Goal: Task Accomplishment & Management: Manage account settings

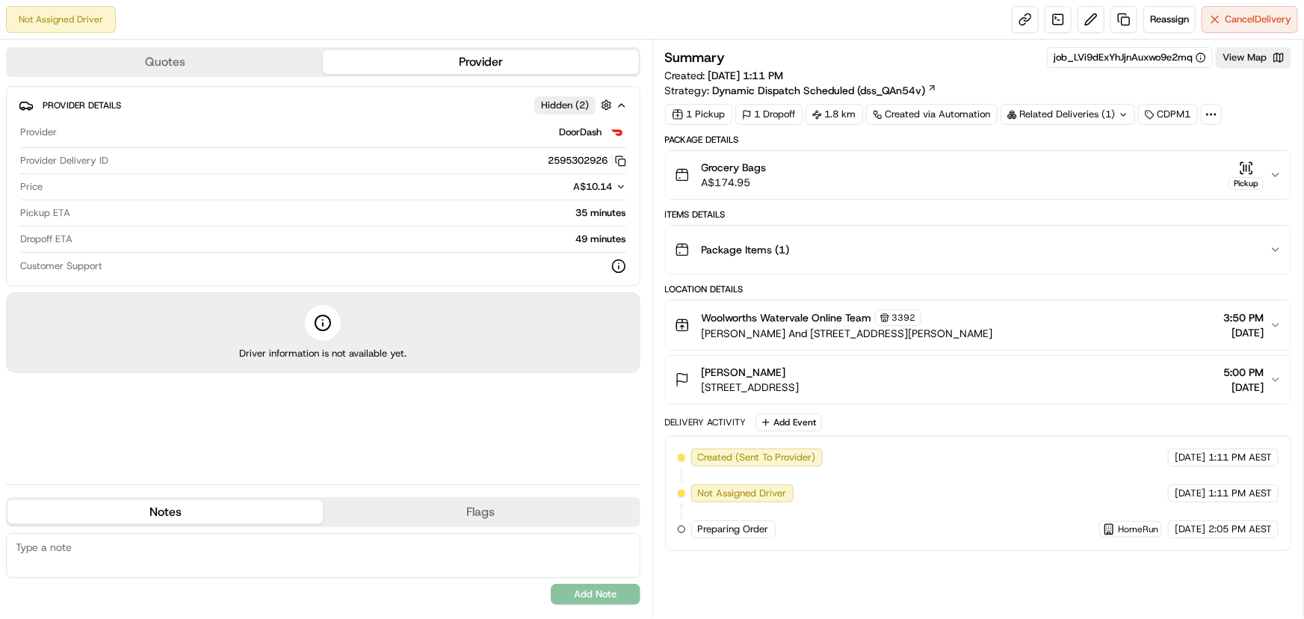
click at [955, 72] on div "Summary job_LVi9dExYhJjnAuxwo9e2mq View Map Created: [DATE] 1:11 PM Strategy: D…" at bounding box center [978, 72] width 627 height 51
click at [1155, 16] on span "Reassign" at bounding box center [1169, 19] width 39 height 13
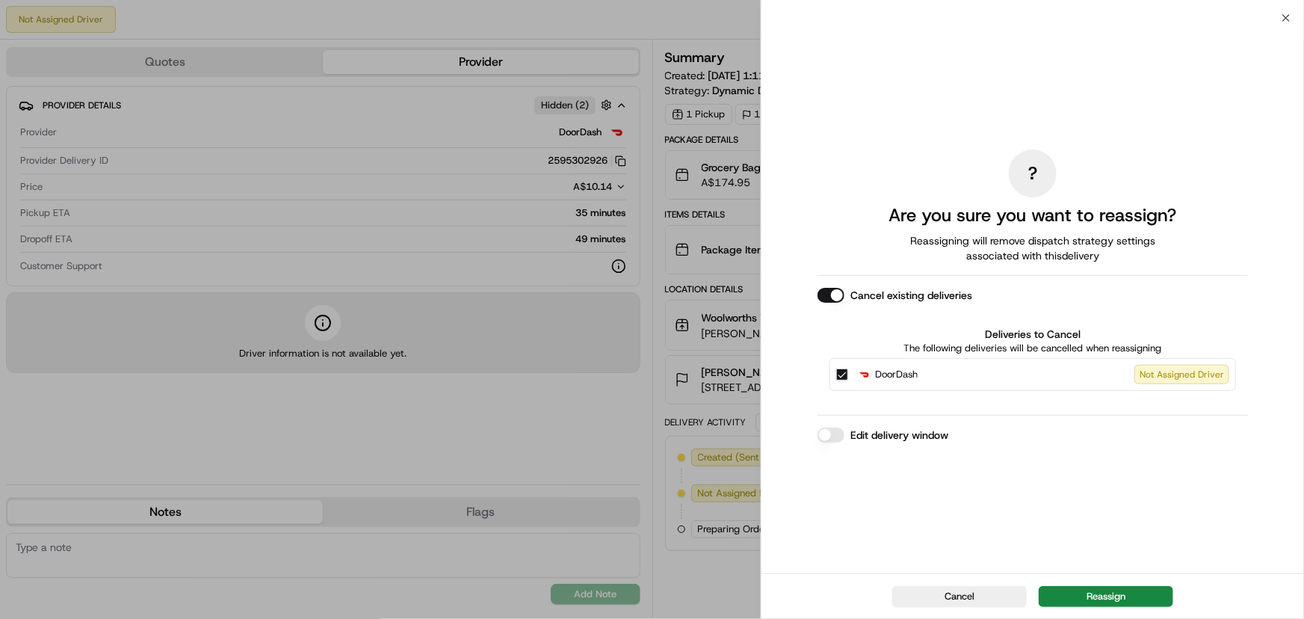
click at [927, 436] on label "Edit delivery window" at bounding box center [899, 434] width 98 height 15
click at [844, 436] on button "Edit delivery window" at bounding box center [831, 434] width 27 height 15
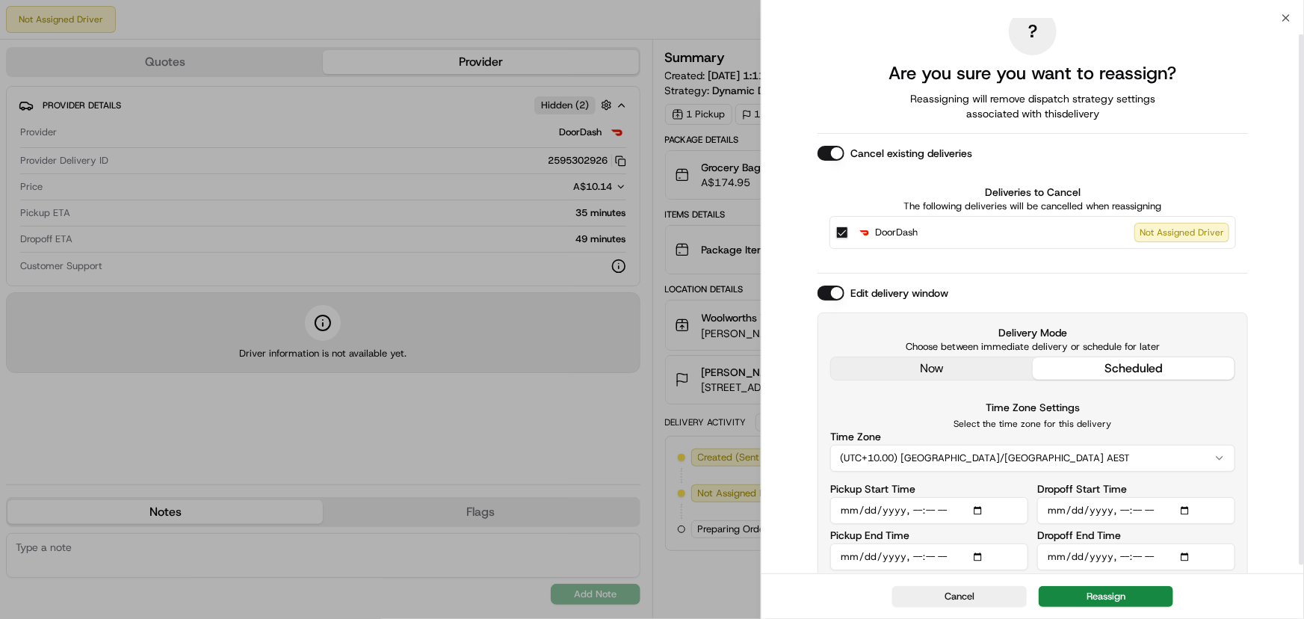
scroll to position [25, 0]
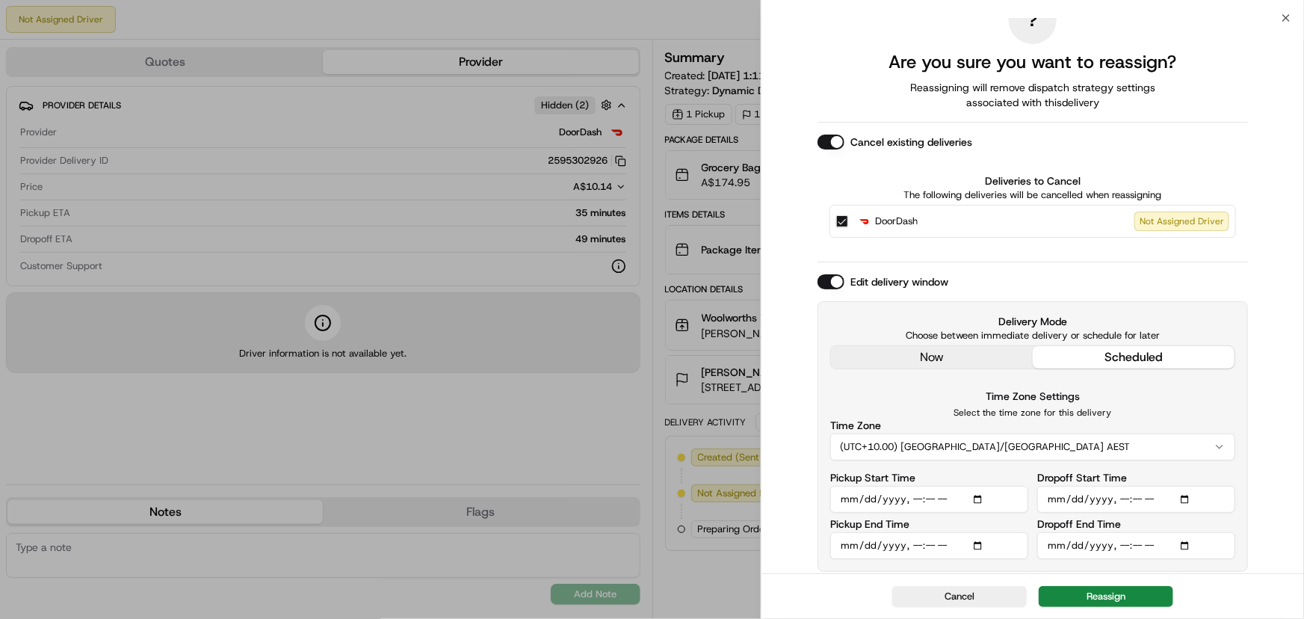
click at [976, 503] on input "Pickup Start Time" at bounding box center [929, 499] width 198 height 27
type input "[DATE]T16:50"
click at [1238, 492] on div "Delivery Mode Choose between immediate delivery or schedule for later now sched…" at bounding box center [1033, 436] width 430 height 271
click at [1188, 498] on input "Dropoff Start Time" at bounding box center [1136, 499] width 198 height 27
type input "[DATE]T17:00"
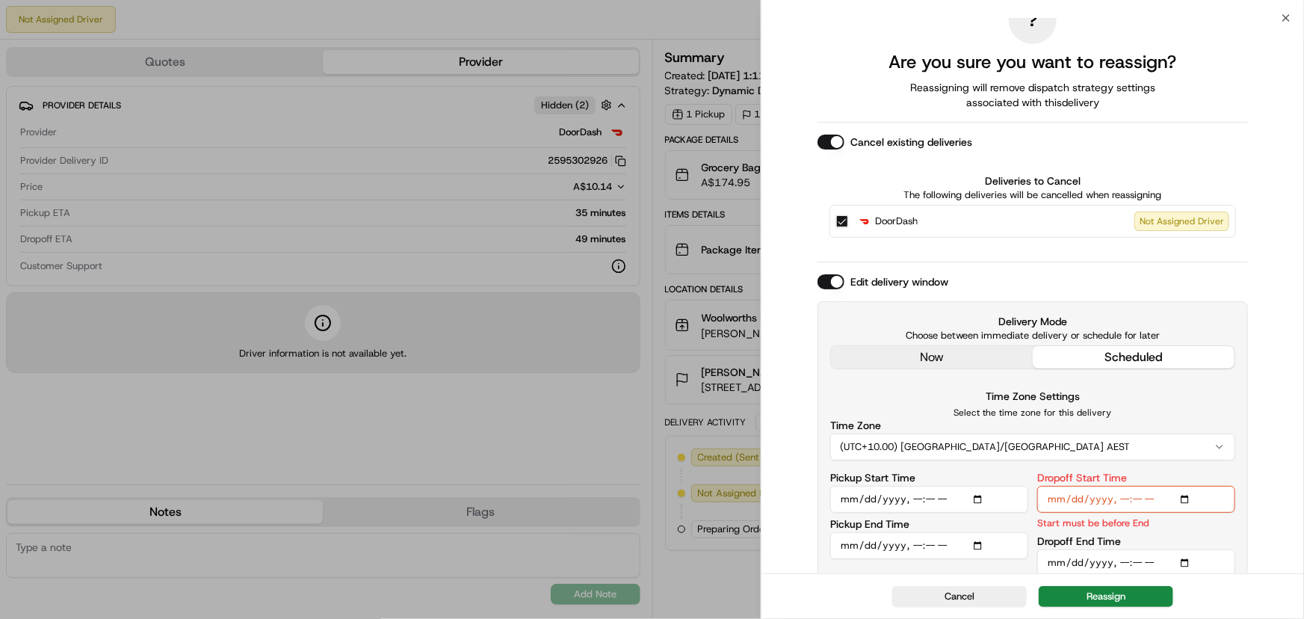
click at [1303, 430] on div "? Are you sure you want to reassign? Reassigning will remove dispatch strategy …" at bounding box center [1032, 292] width 543 height 599
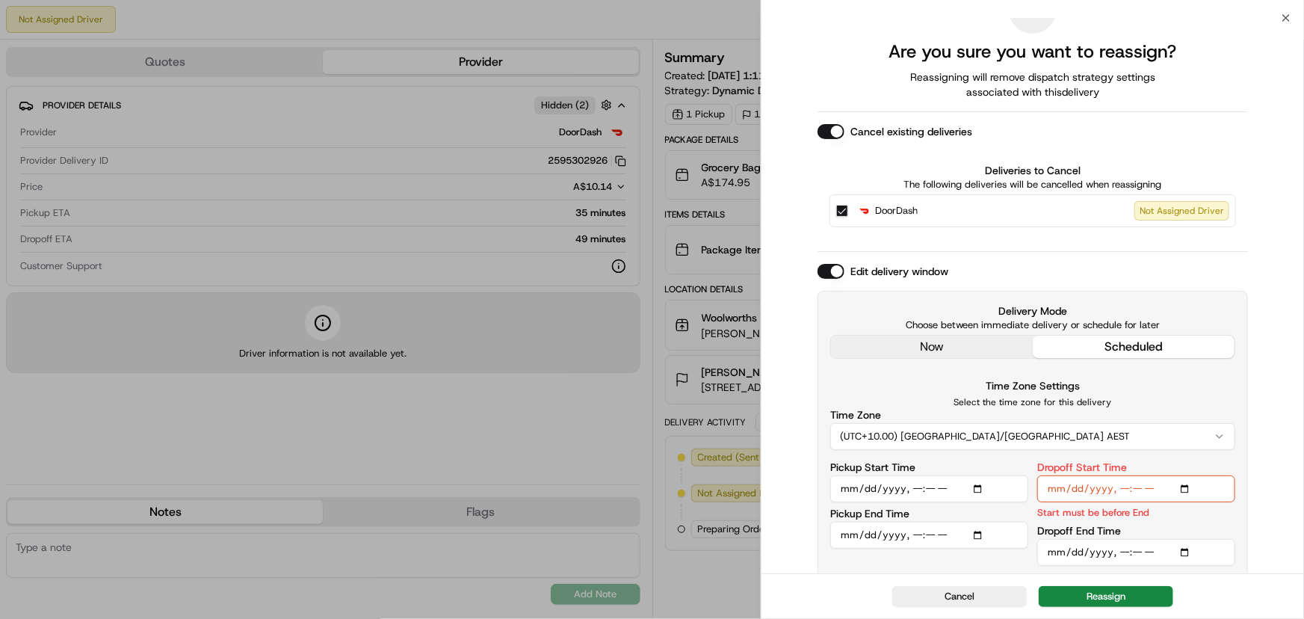
scroll to position [42, 0]
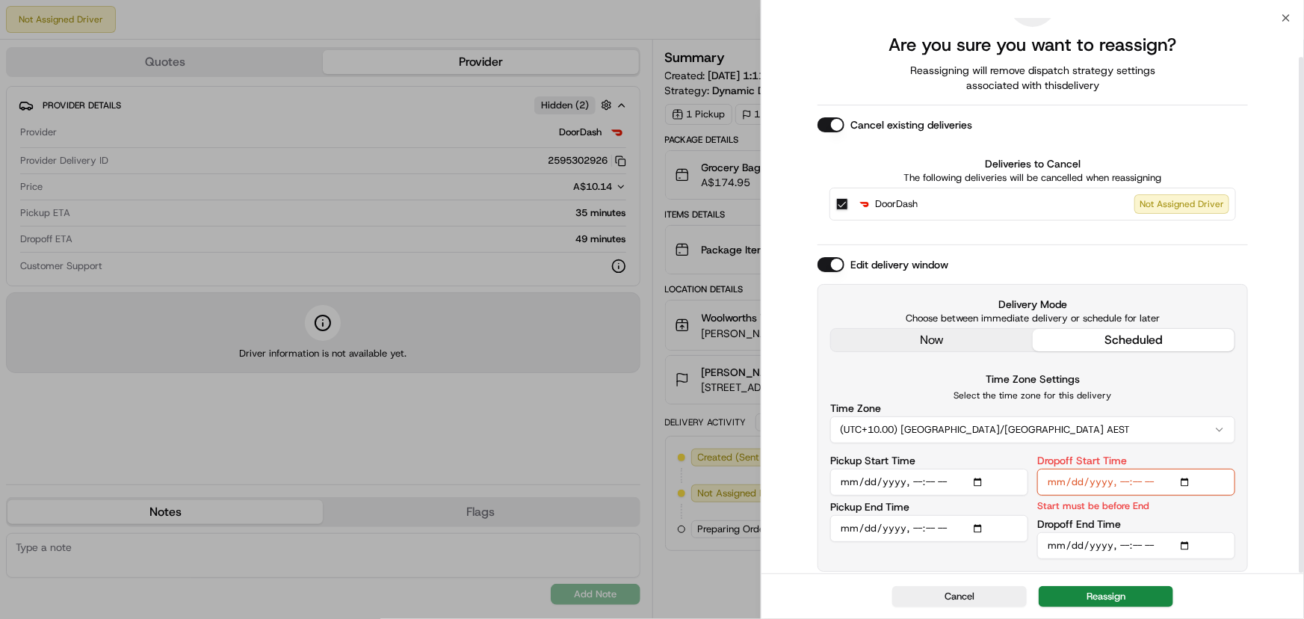
click at [1190, 548] on input "Dropoff End Time" at bounding box center [1136, 545] width 198 height 27
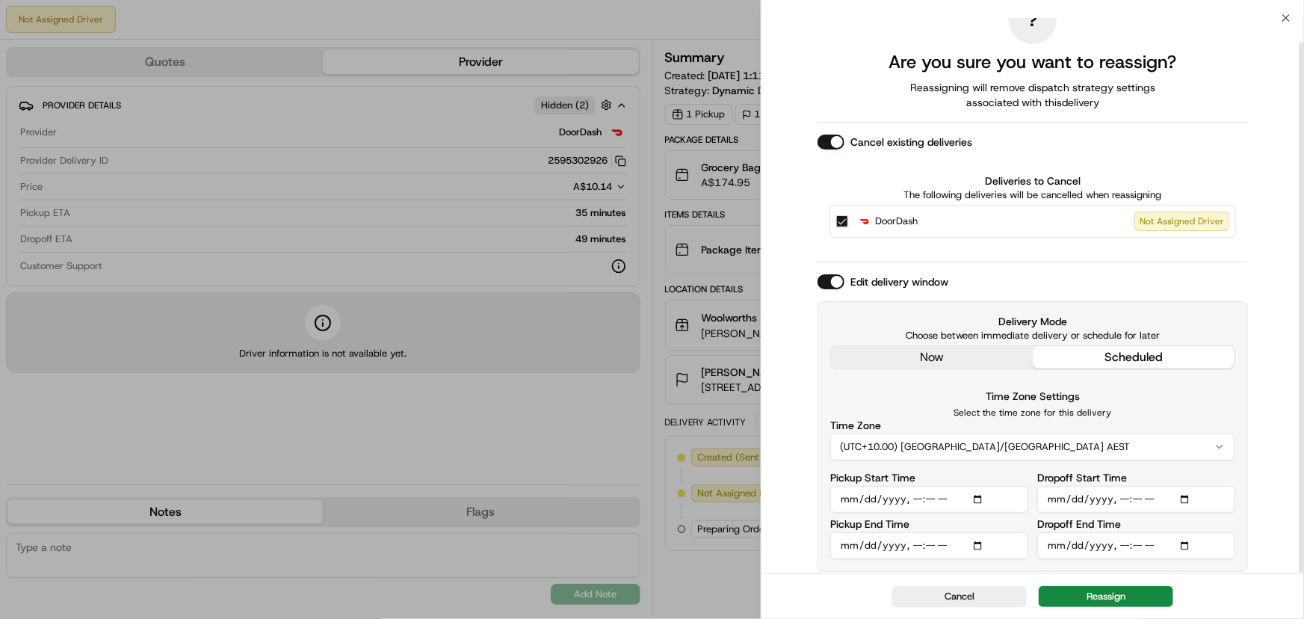
type input "[DATE]T18:00"
click at [1303, 442] on div "? Are you sure you want to reassign? Reassigning will remove dispatch strategy …" at bounding box center [1032, 283] width 543 height 581
click at [1084, 599] on button "Reassign" at bounding box center [1106, 596] width 135 height 21
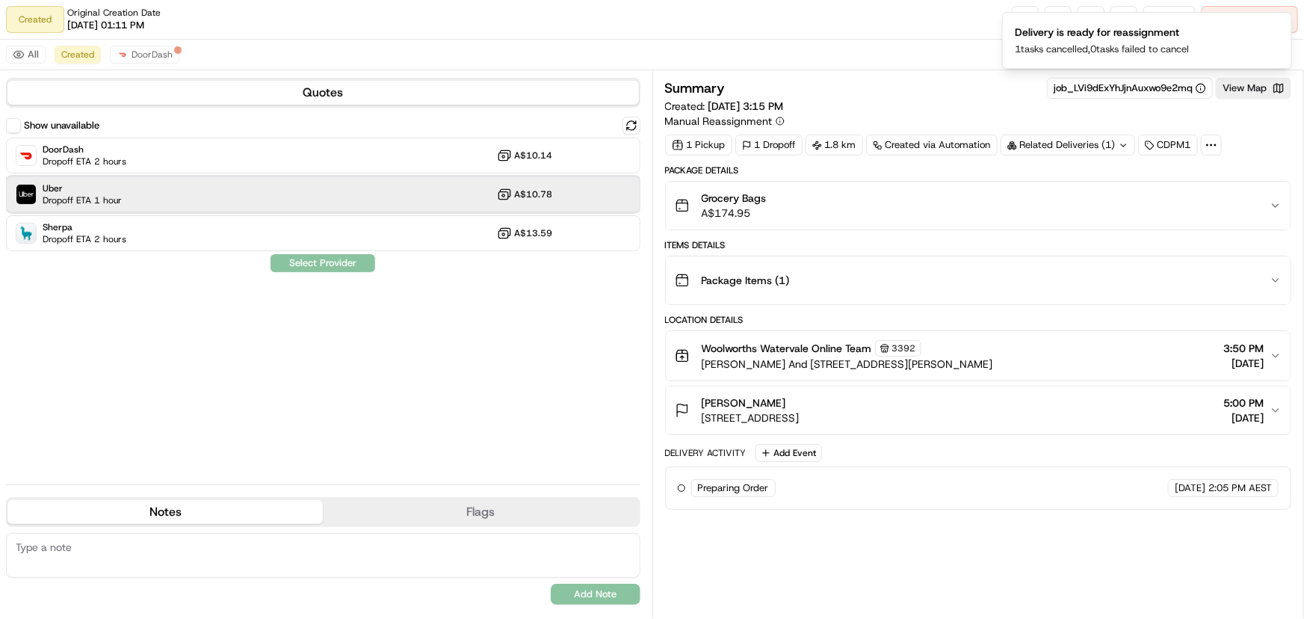
click at [306, 205] on div "Uber Dropoff ETA 1 hour A$10.78" at bounding box center [323, 194] width 634 height 36
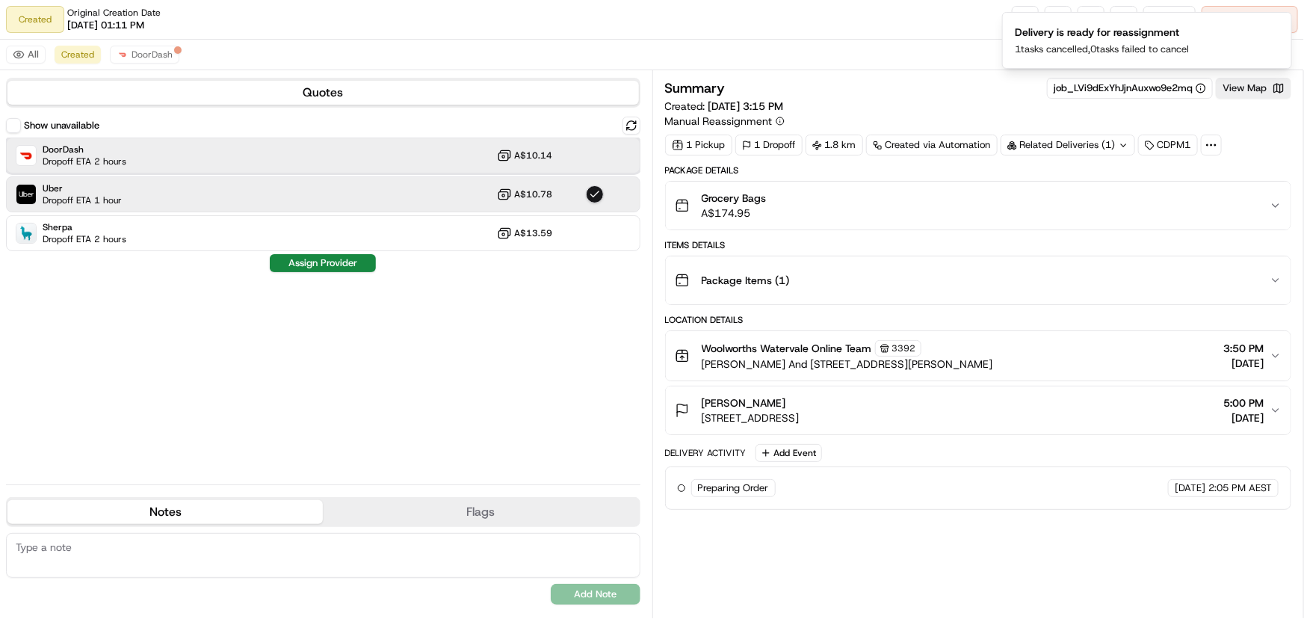
click at [328, 169] on div "DoorDash Dropoff ETA 2 hours A$10.14" at bounding box center [323, 155] width 634 height 36
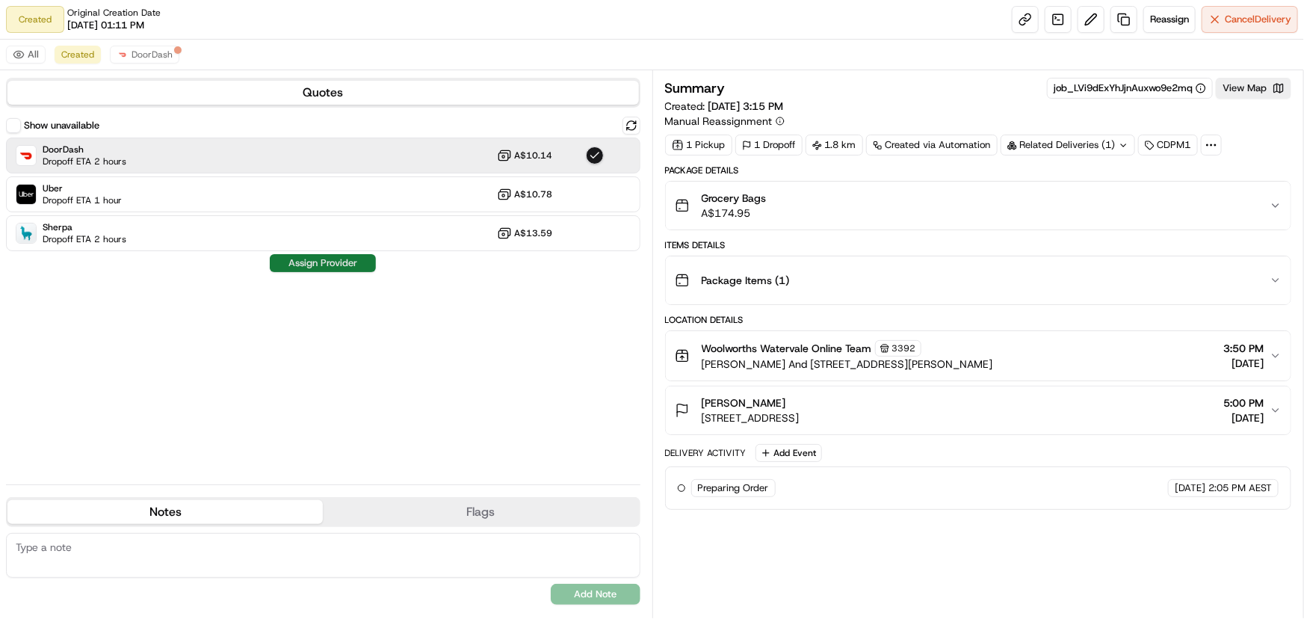
click at [331, 263] on button "Assign Provider" at bounding box center [323, 263] width 106 height 18
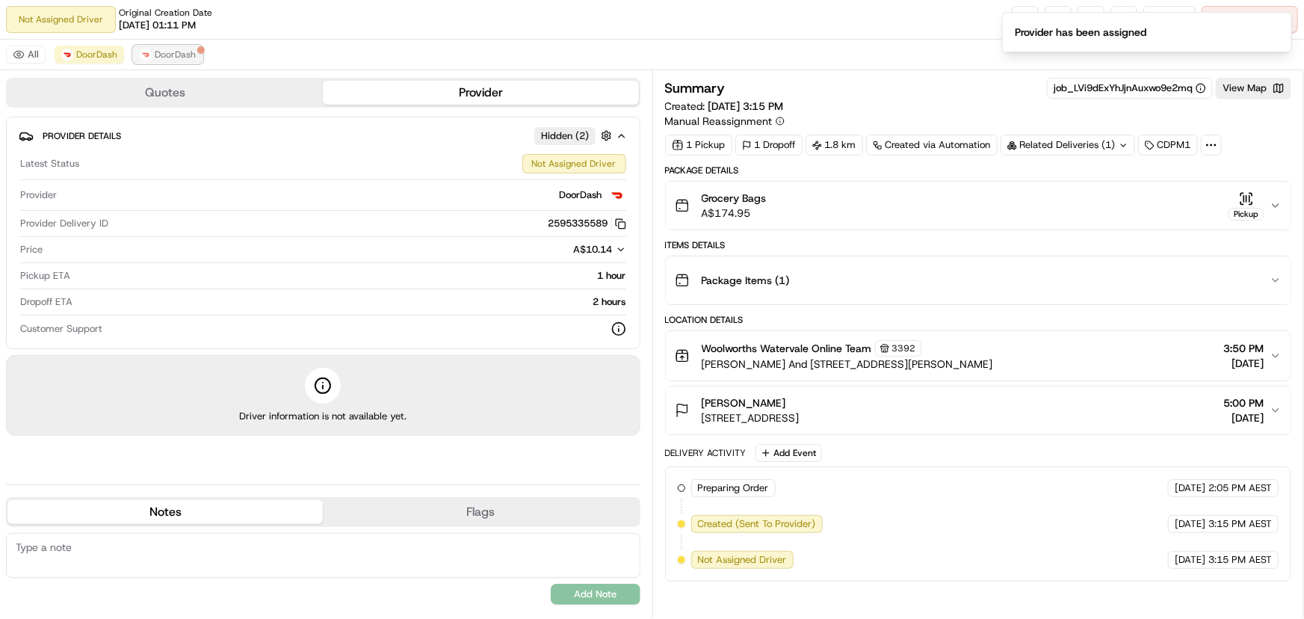
click at [167, 56] on span "DoorDash" at bounding box center [175, 55] width 41 height 12
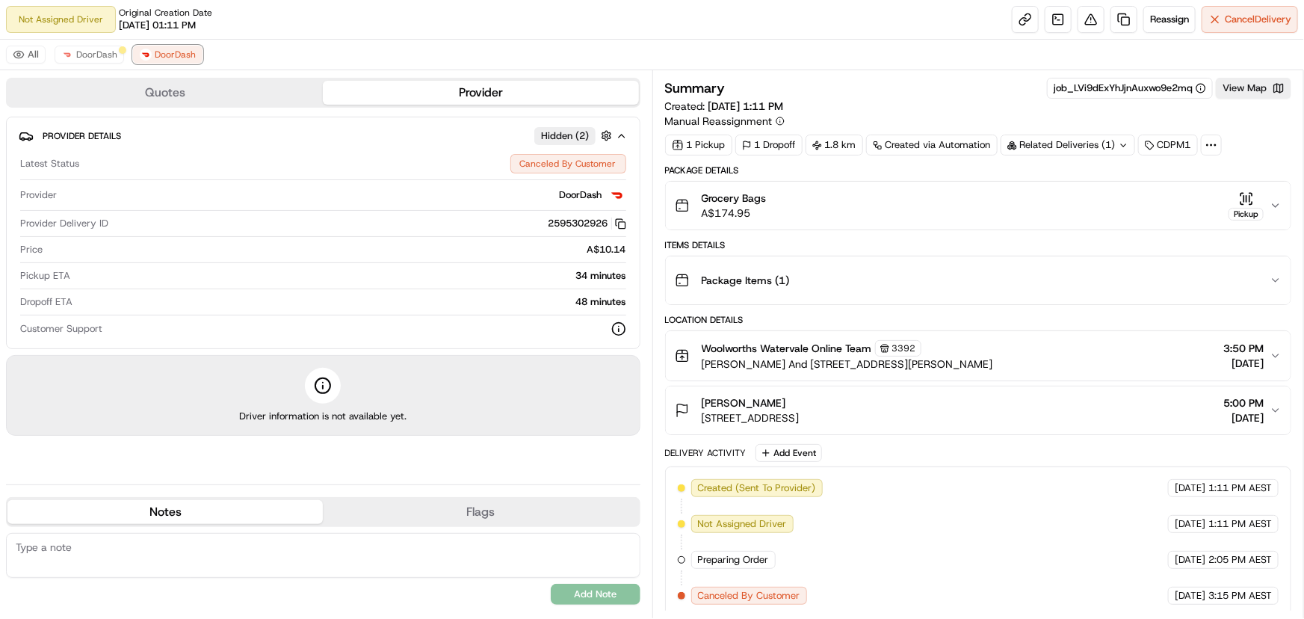
scroll to position [4, 0]
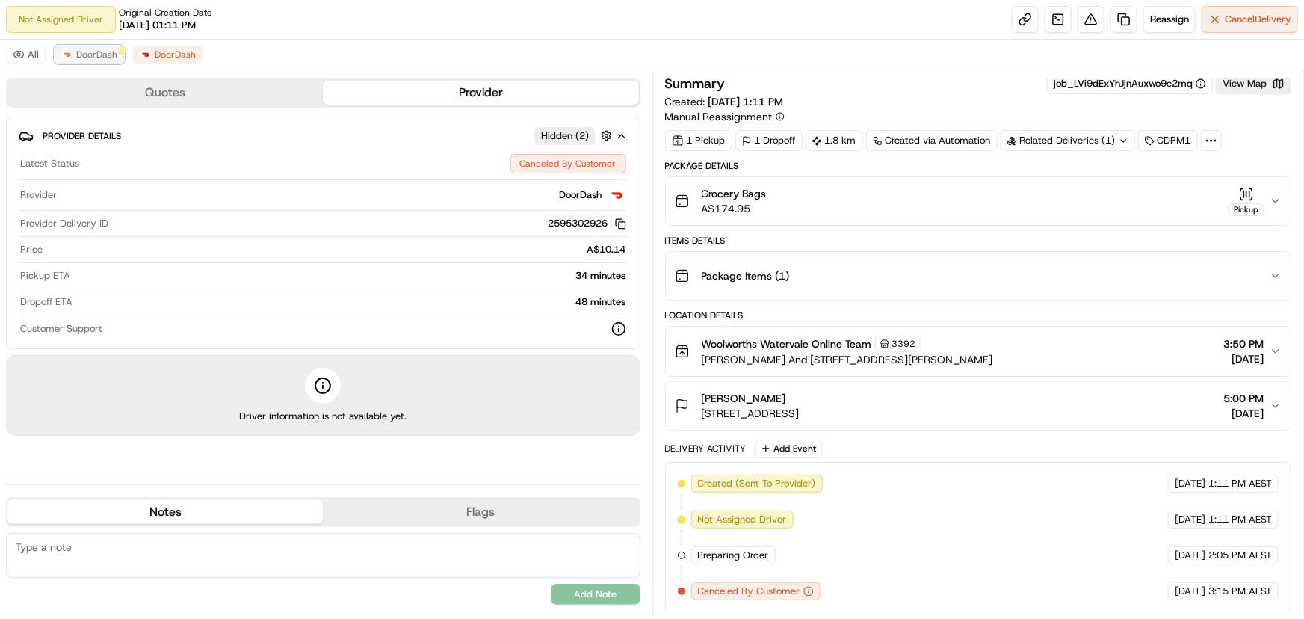
click at [71, 58] on button "DoorDash" at bounding box center [89, 55] width 69 height 18
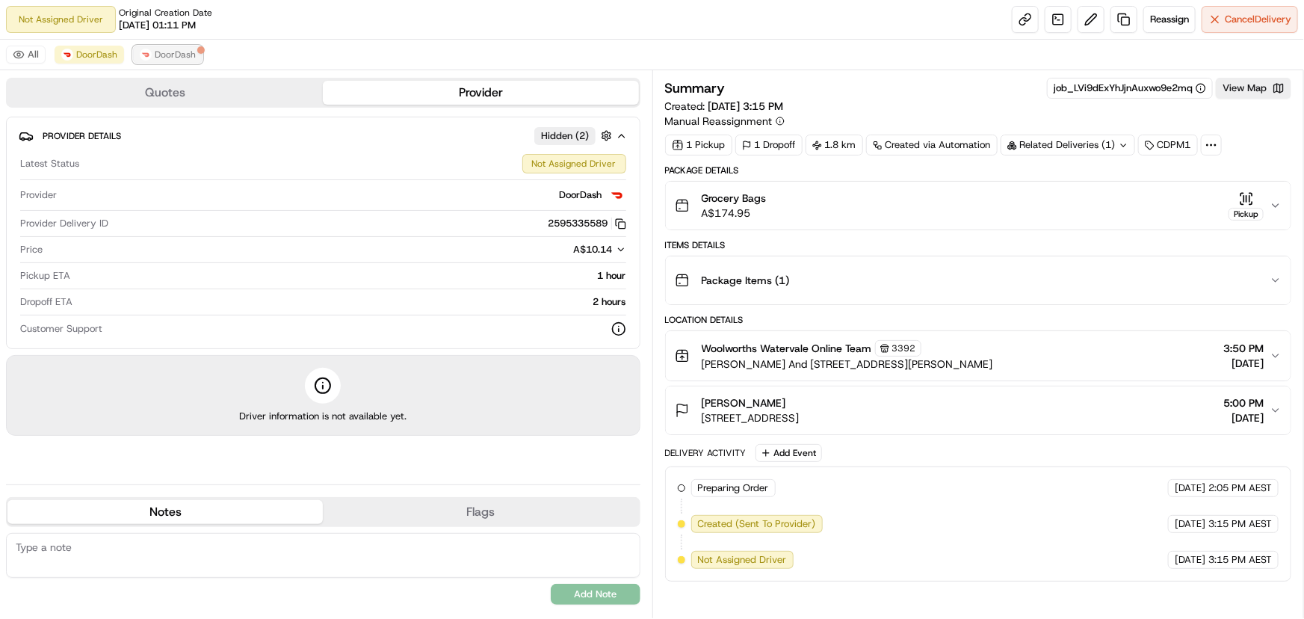
click at [178, 59] on span "DoorDash" at bounding box center [175, 55] width 41 height 12
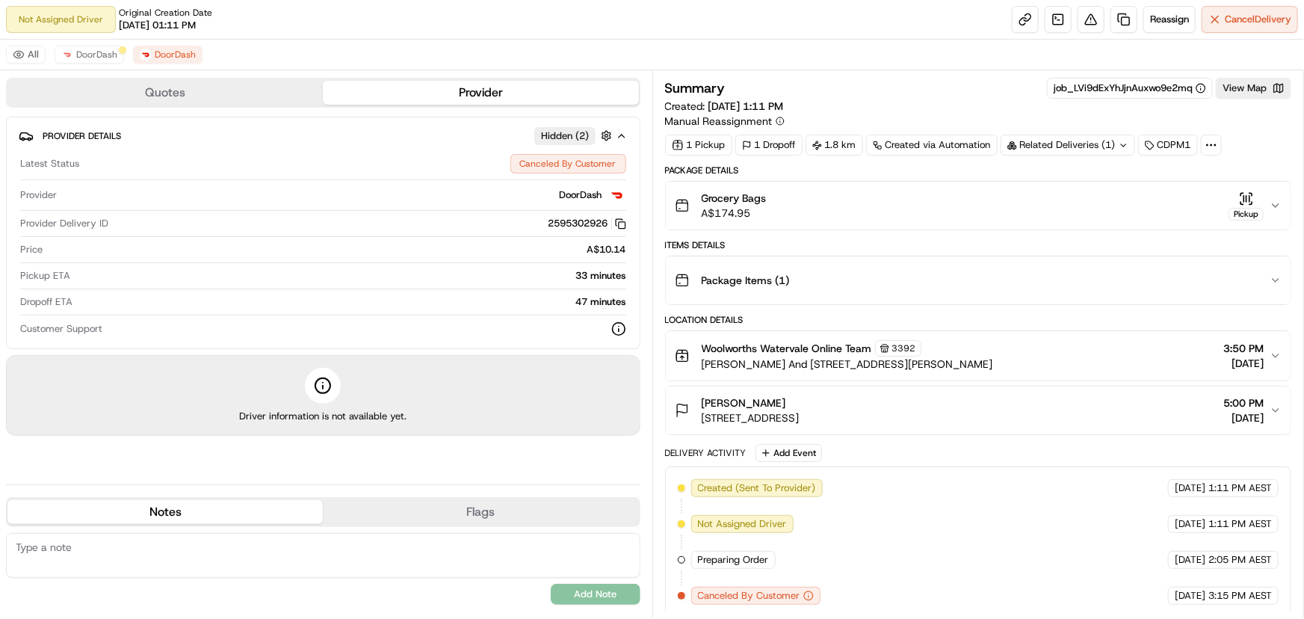
click at [93, 64] on div "All DoorDash DoorDash" at bounding box center [652, 55] width 1304 height 31
click at [120, 59] on button "DoorDash" at bounding box center [89, 55] width 69 height 18
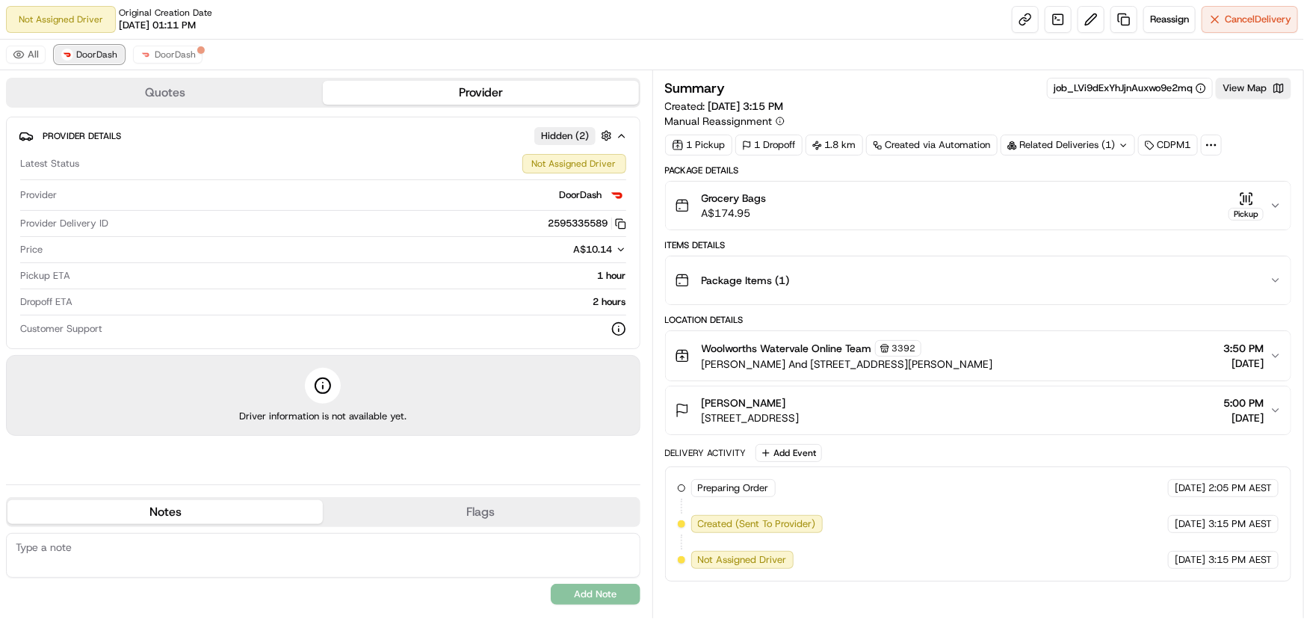
click at [90, 57] on span "DoorDash" at bounding box center [96, 55] width 41 height 12
click at [138, 58] on button "DoorDash" at bounding box center [167, 55] width 69 height 18
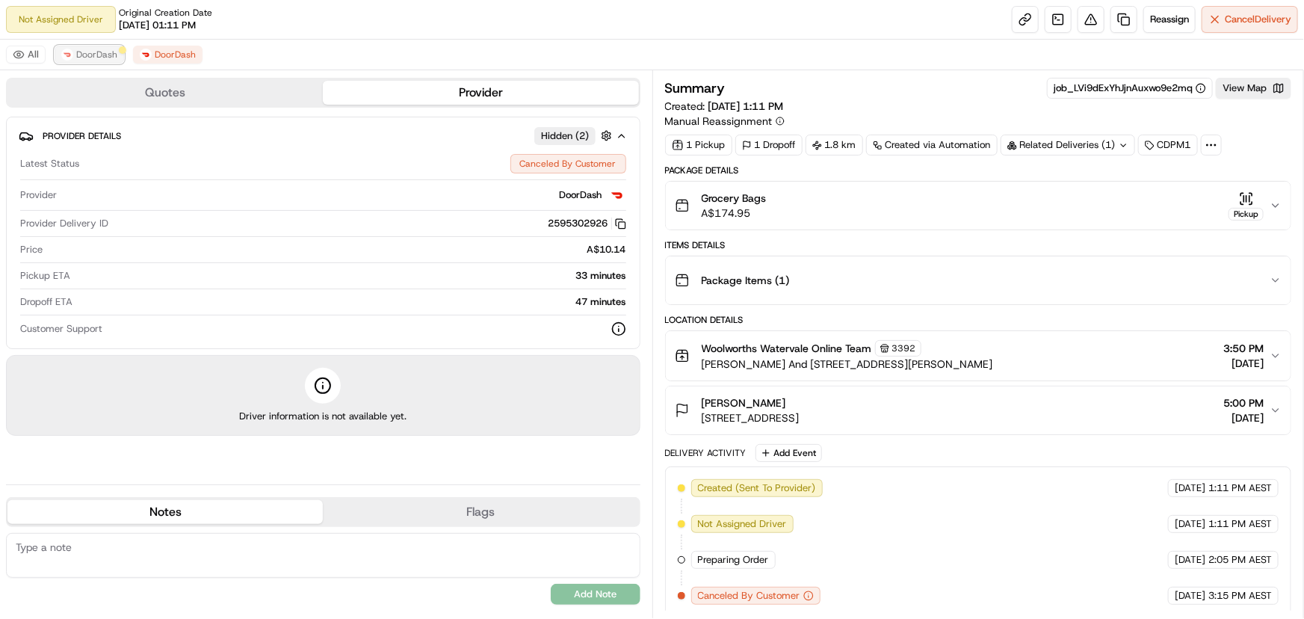
click at [101, 60] on span "DoorDash" at bounding box center [96, 55] width 41 height 12
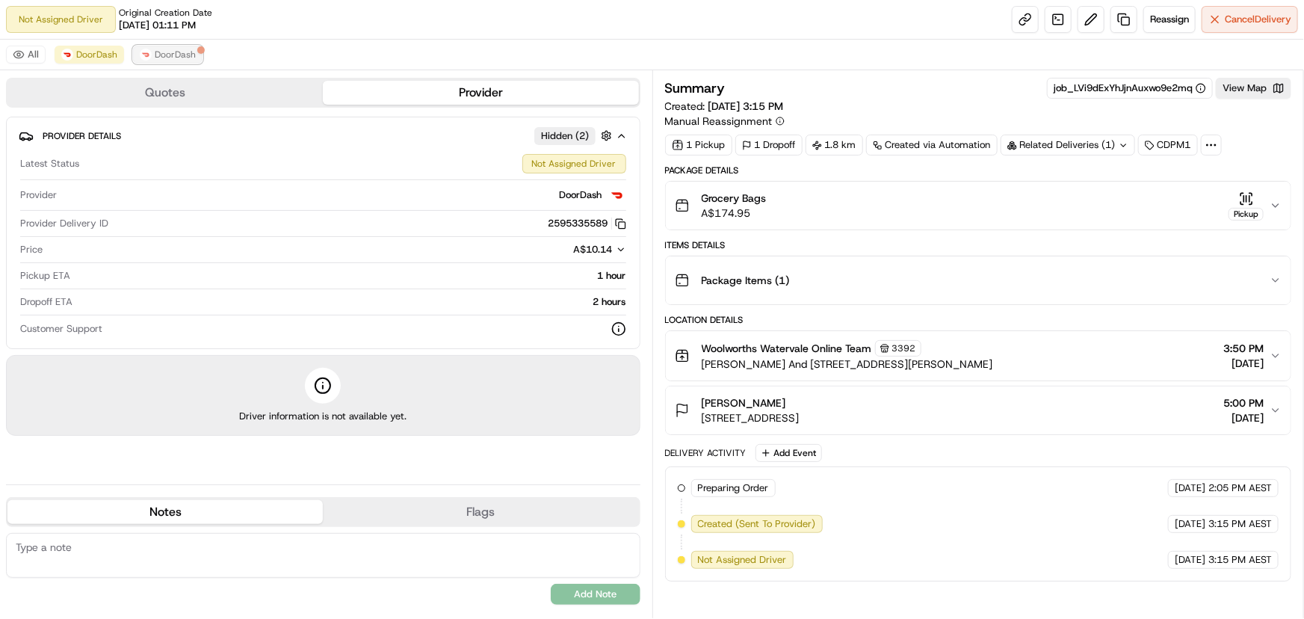
click at [138, 60] on button "DoorDash" at bounding box center [167, 55] width 69 height 18
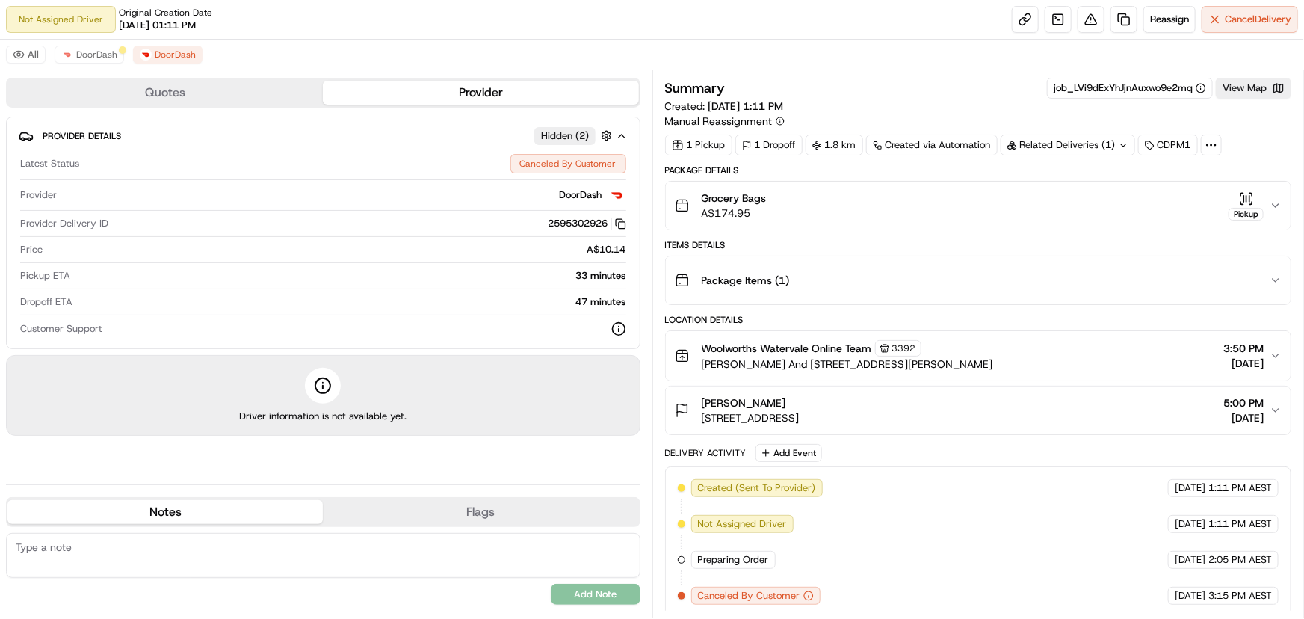
click at [1097, 292] on div "Package Items ( 1 )" at bounding box center [973, 280] width 596 height 30
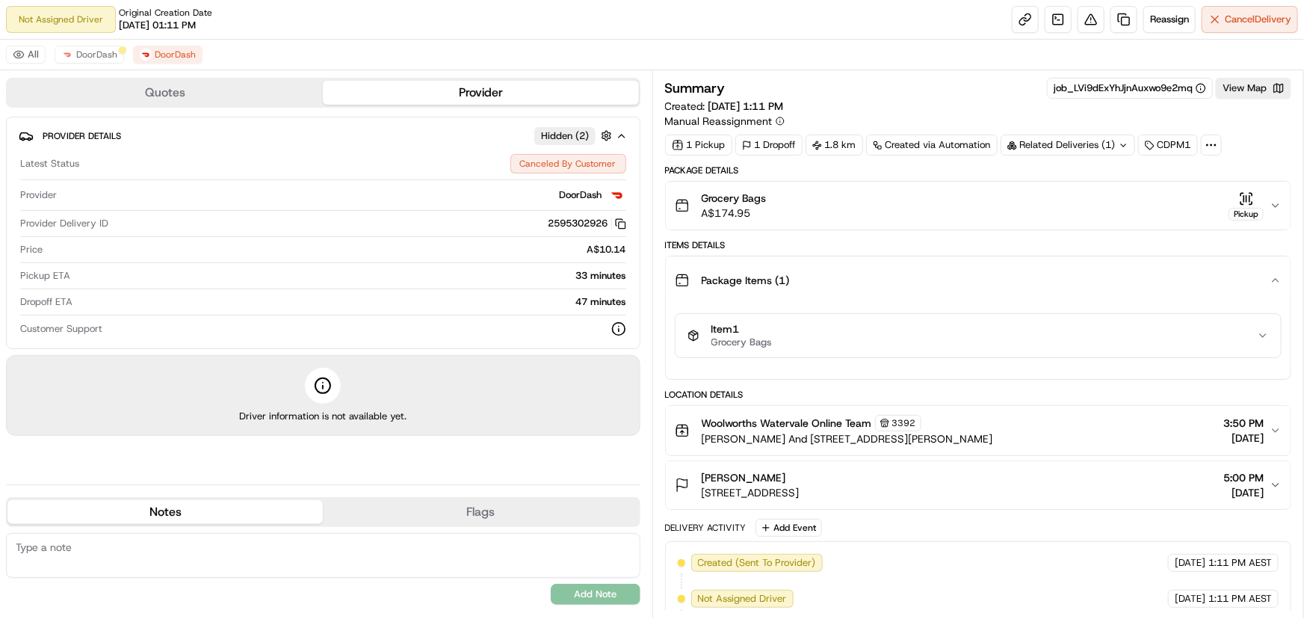
click at [1097, 292] on div "Package Items ( 1 )" at bounding box center [973, 280] width 596 height 30
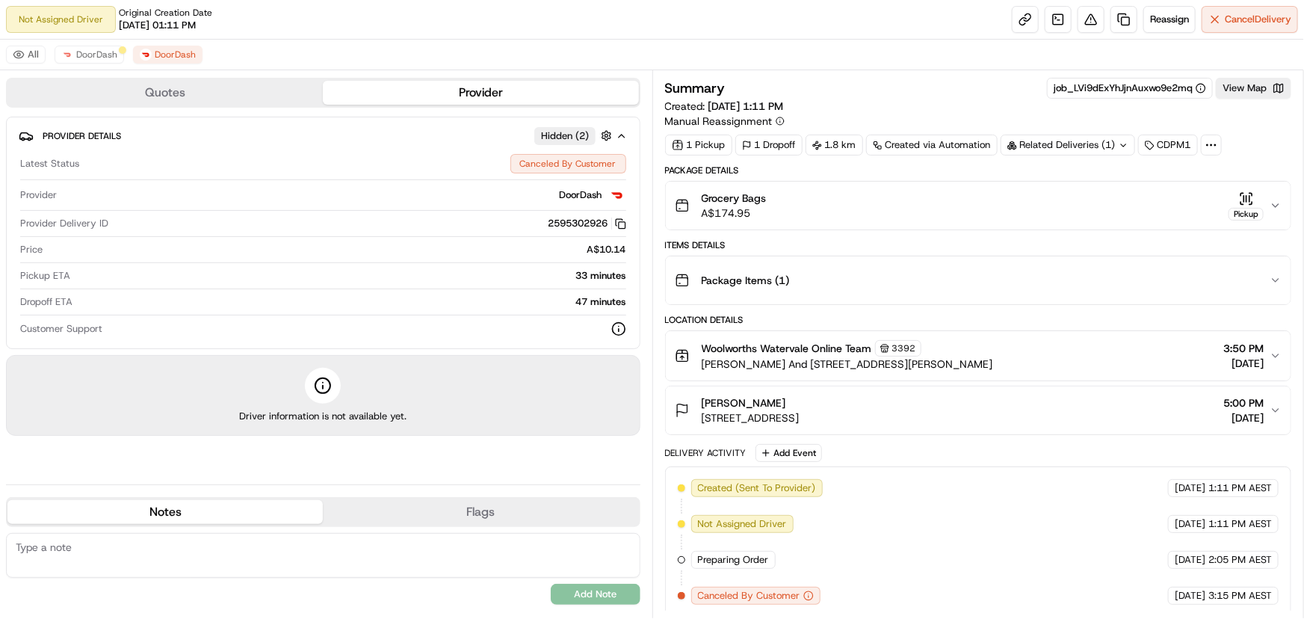
click at [1096, 363] on div "Woolworths Watervale Online Team [STREET_ADDRESS][PERSON_NAME][PERSON_NAME] 3:5…" at bounding box center [973, 355] width 596 height 31
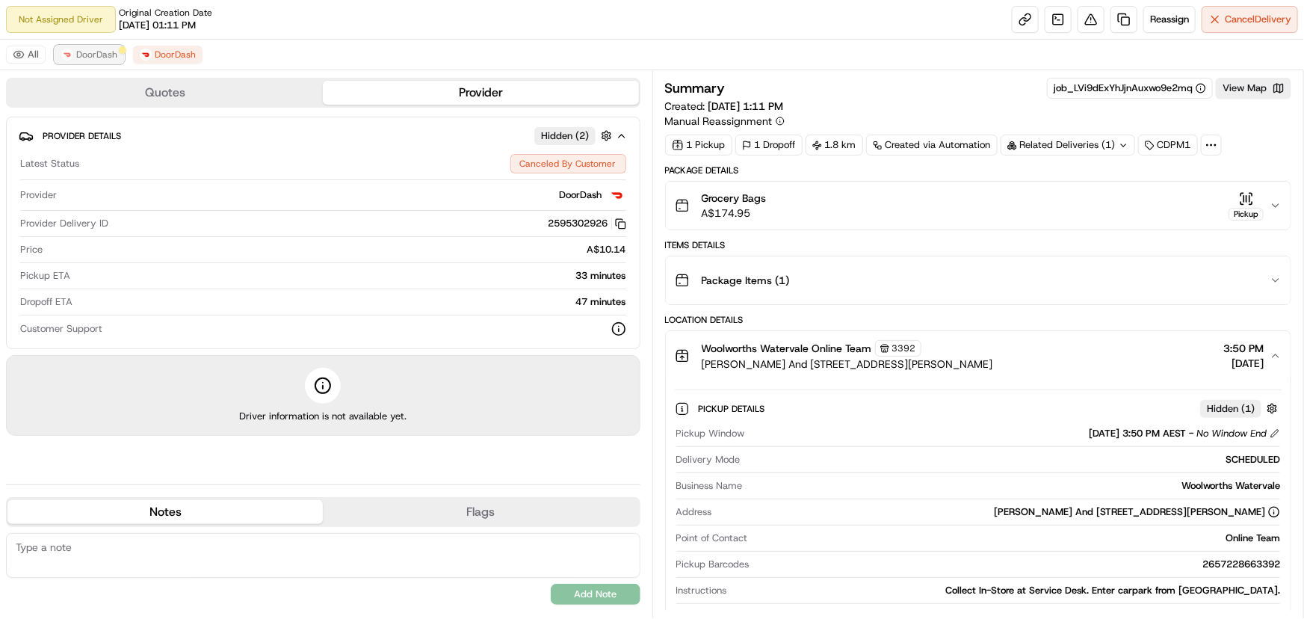
click at [105, 55] on span "DoorDash" at bounding box center [96, 55] width 41 height 12
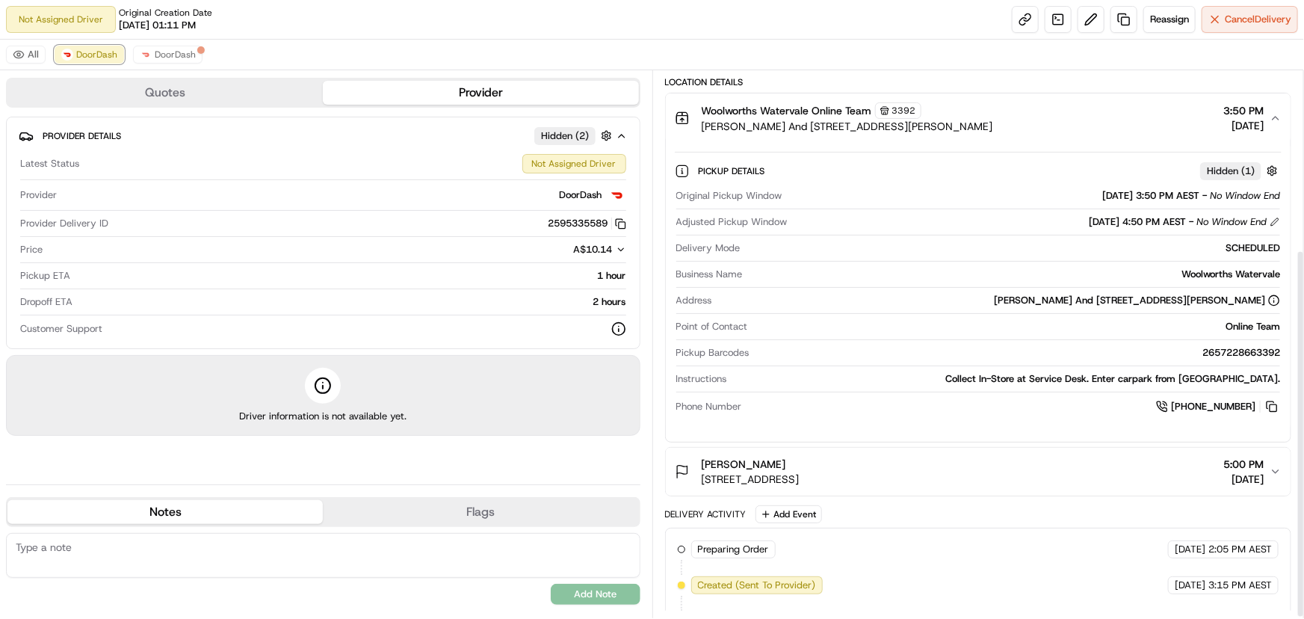
scroll to position [267, 0]
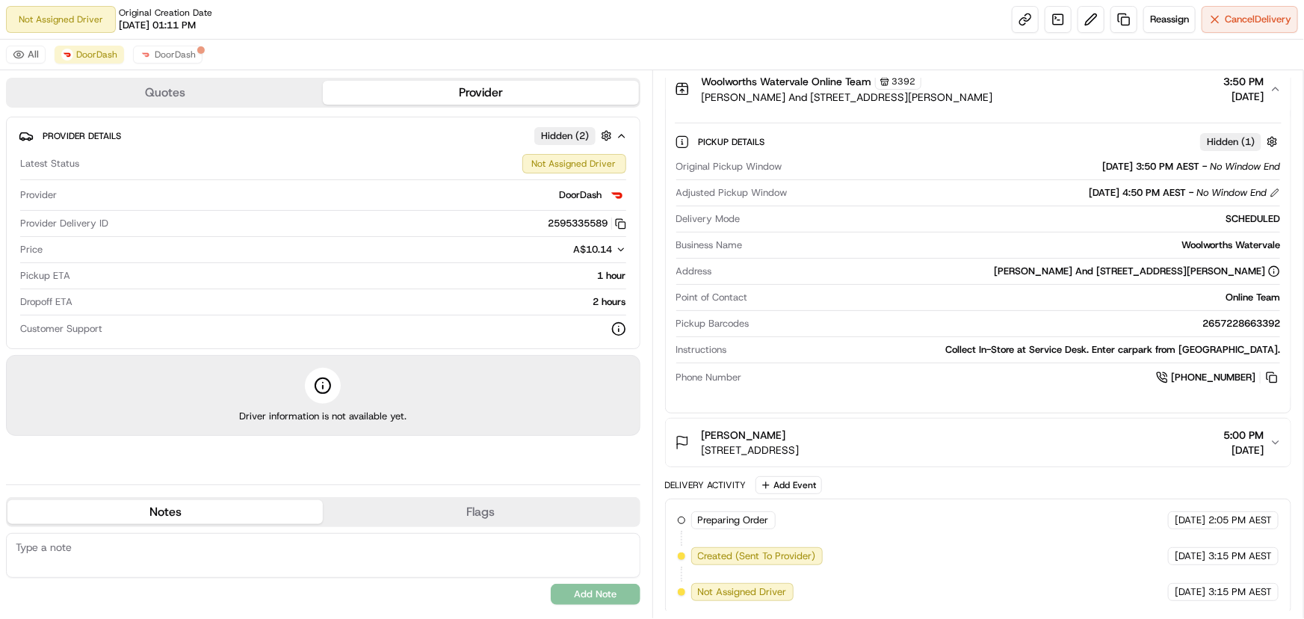
click at [1009, 418] on button "[PERSON_NAME] [STREET_ADDRESS] 5:00 PM [DATE]" at bounding box center [978, 442] width 625 height 48
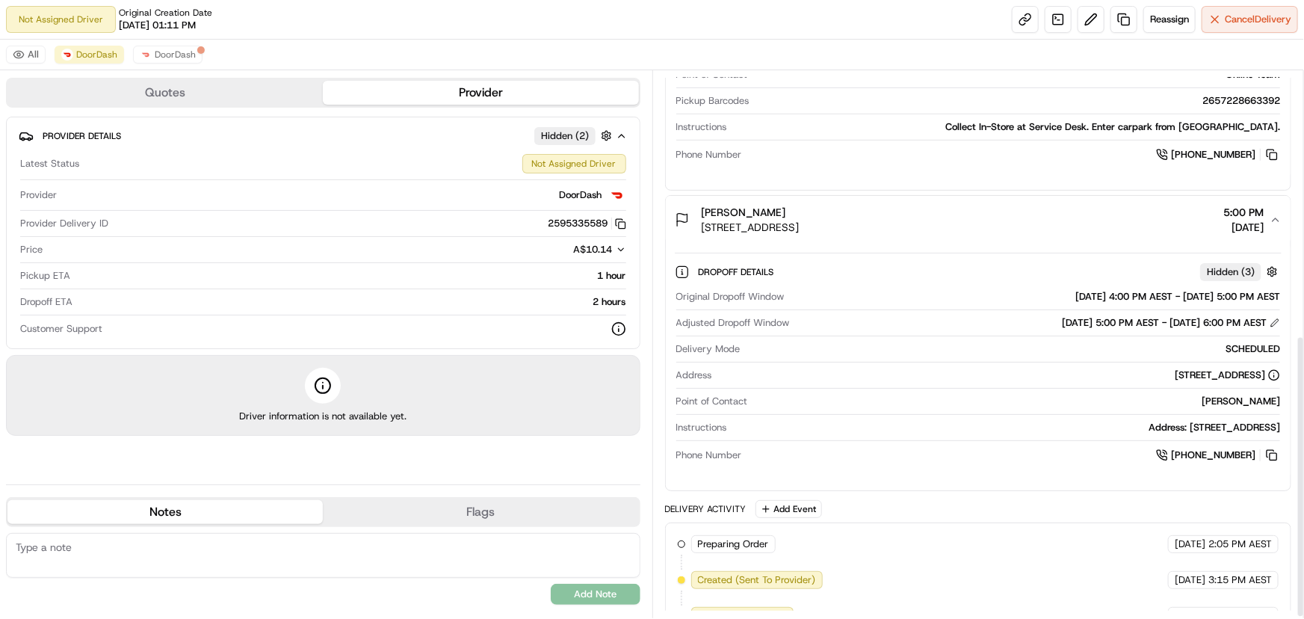
scroll to position [513, 0]
